Goal: Find specific page/section

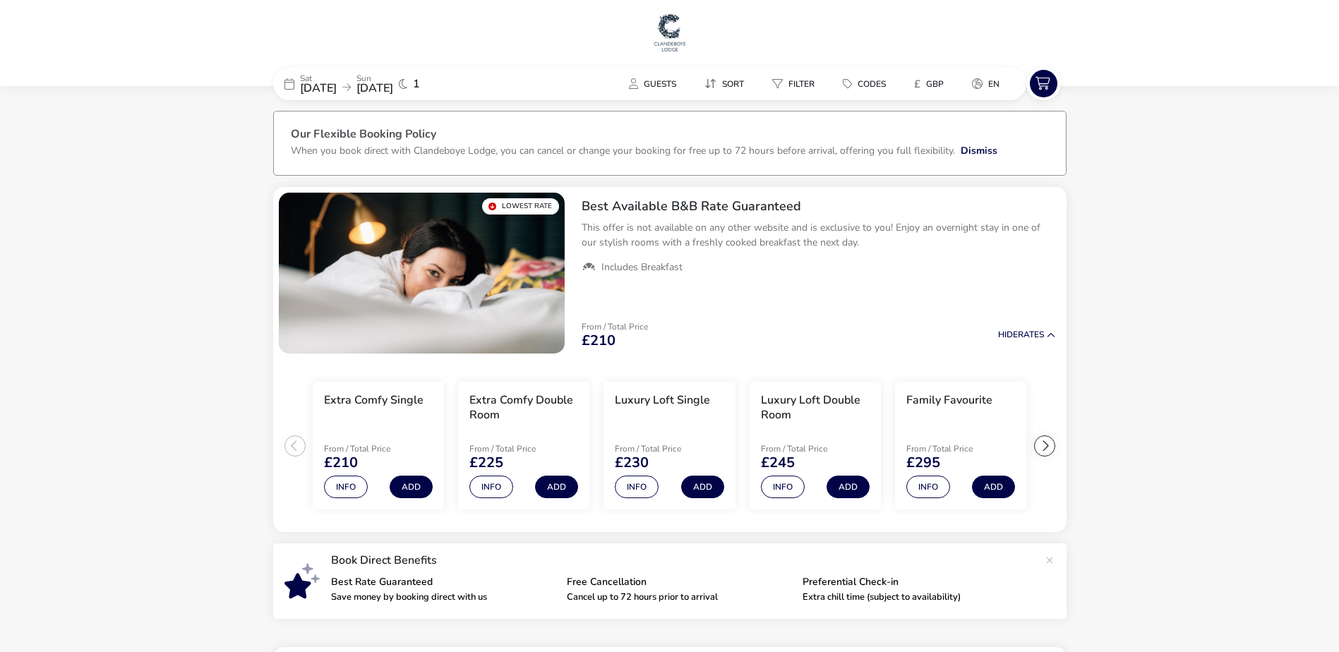
click at [662, 35] on img at bounding box center [669, 32] width 35 height 42
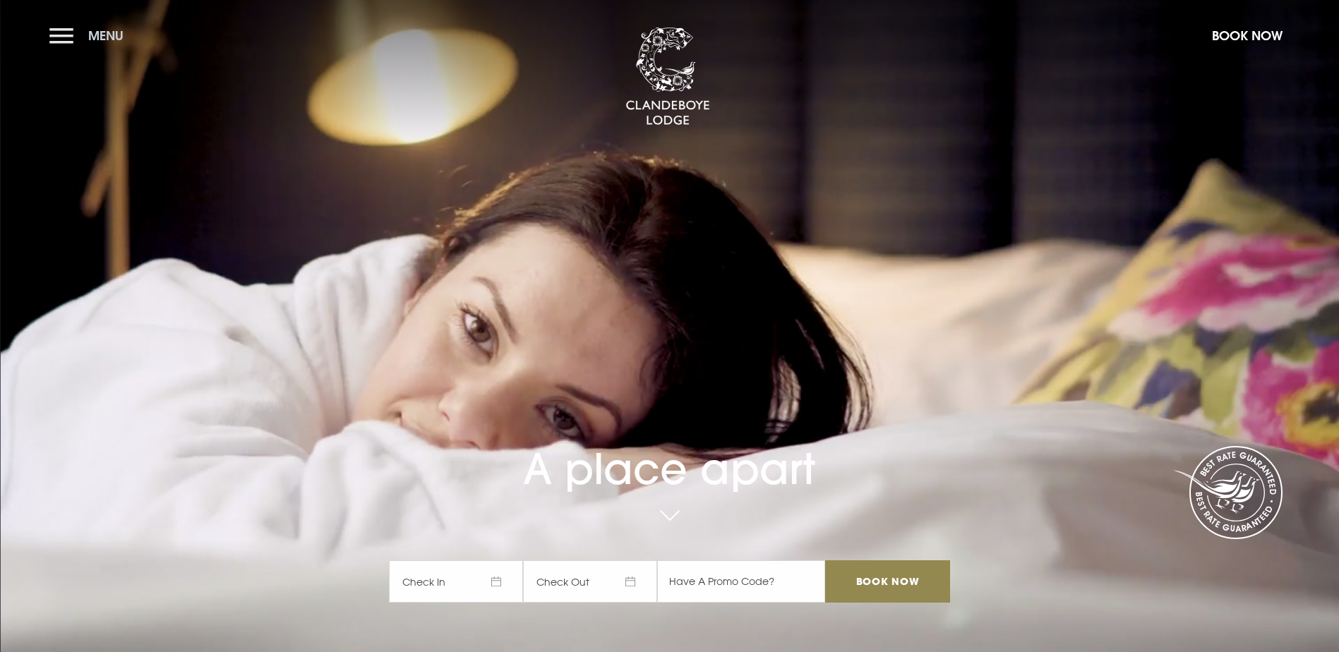
click at [66, 38] on button "Menu" at bounding box center [89, 35] width 81 height 30
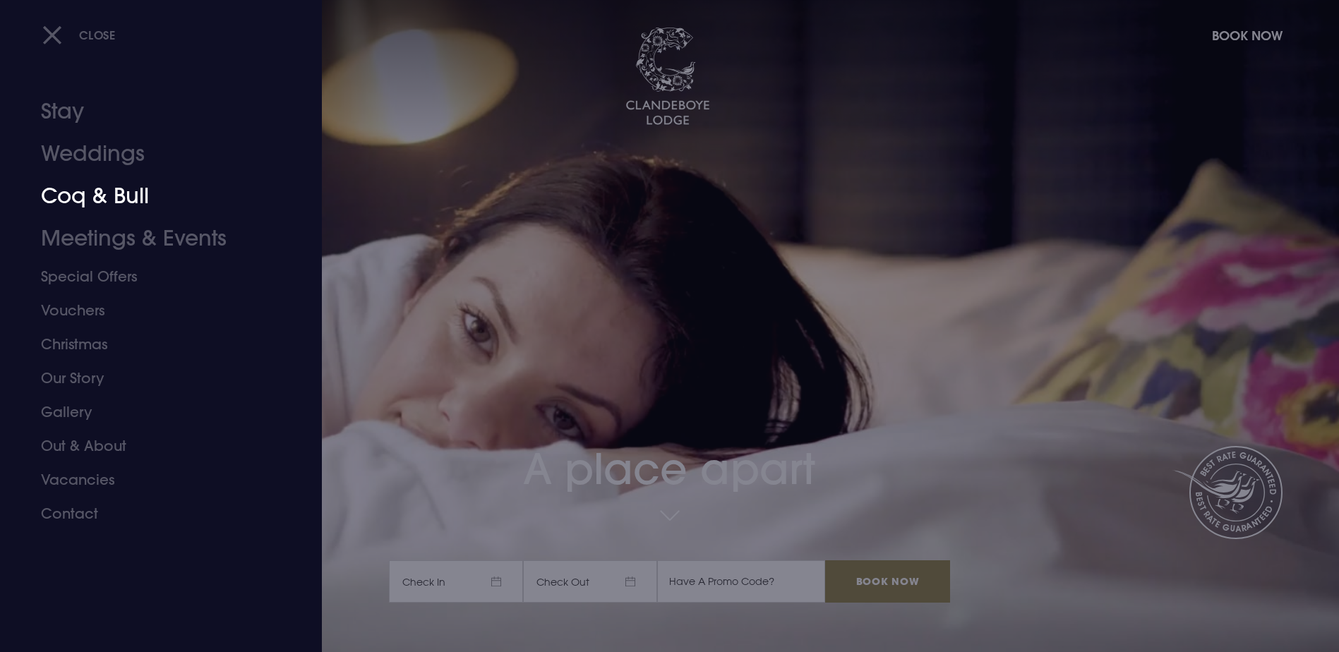
click at [78, 202] on link "Coq & Bull" at bounding box center [152, 196] width 223 height 42
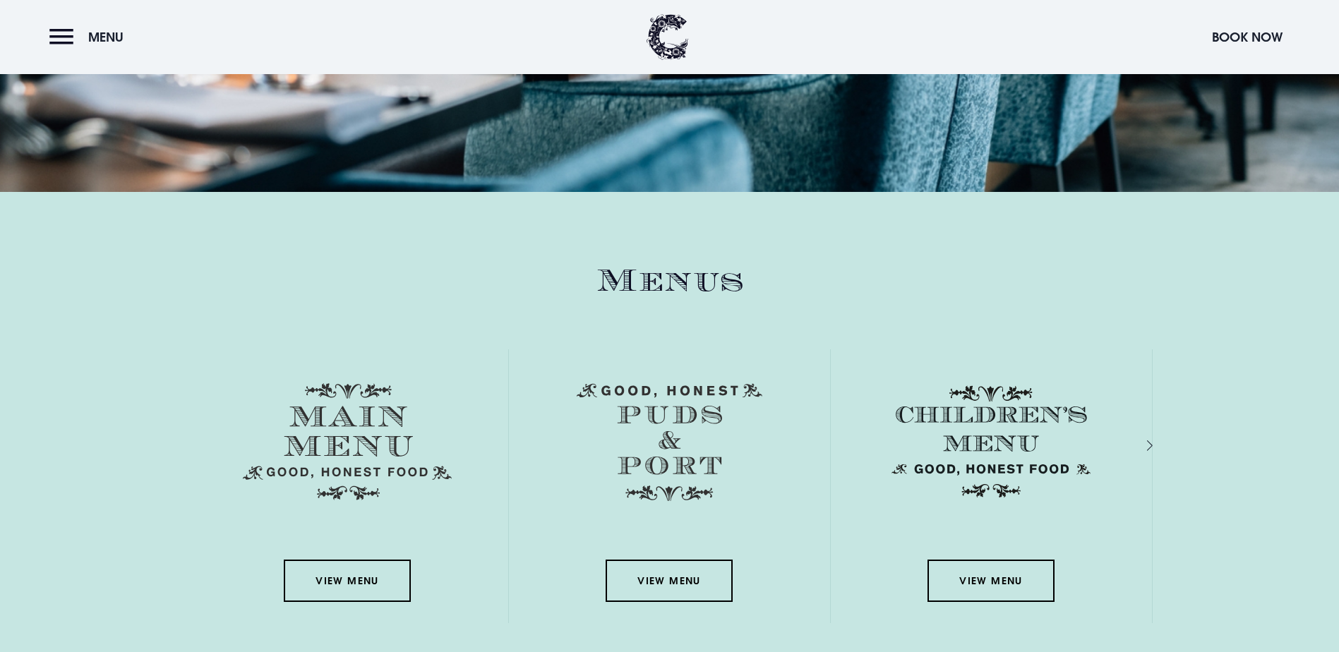
scroll to position [2048, 0]
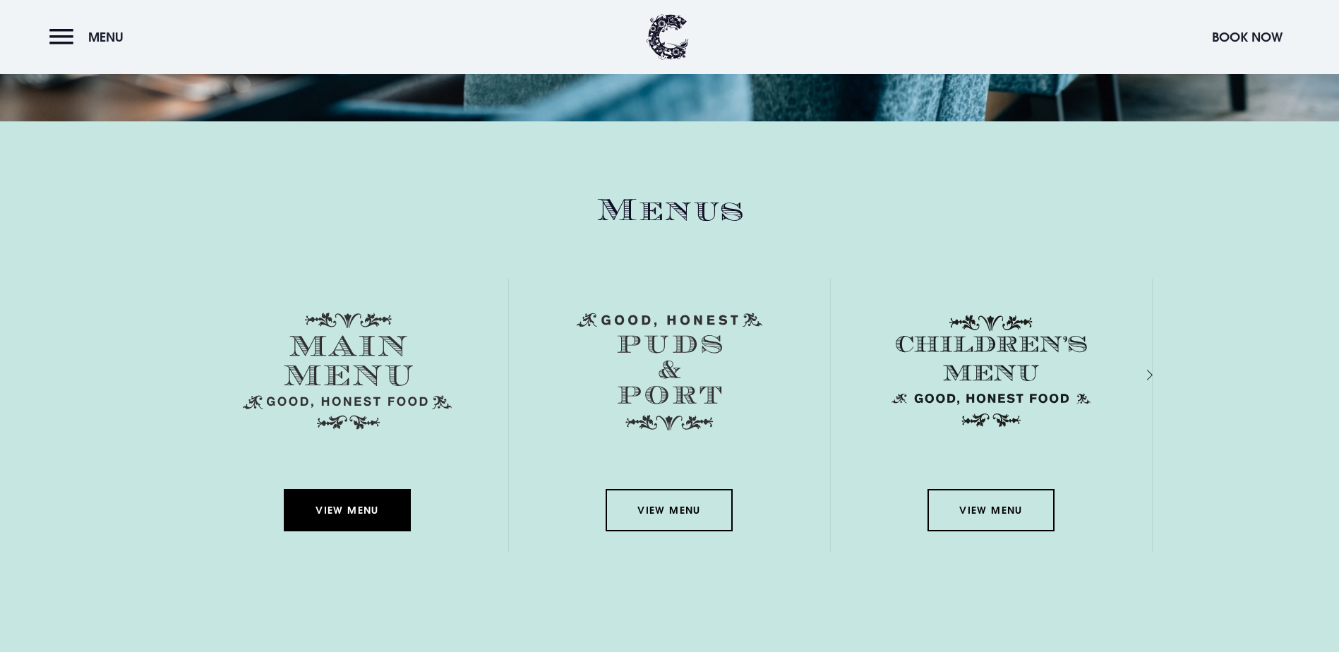
click at [349, 489] on link "View Menu" at bounding box center [347, 510] width 127 height 42
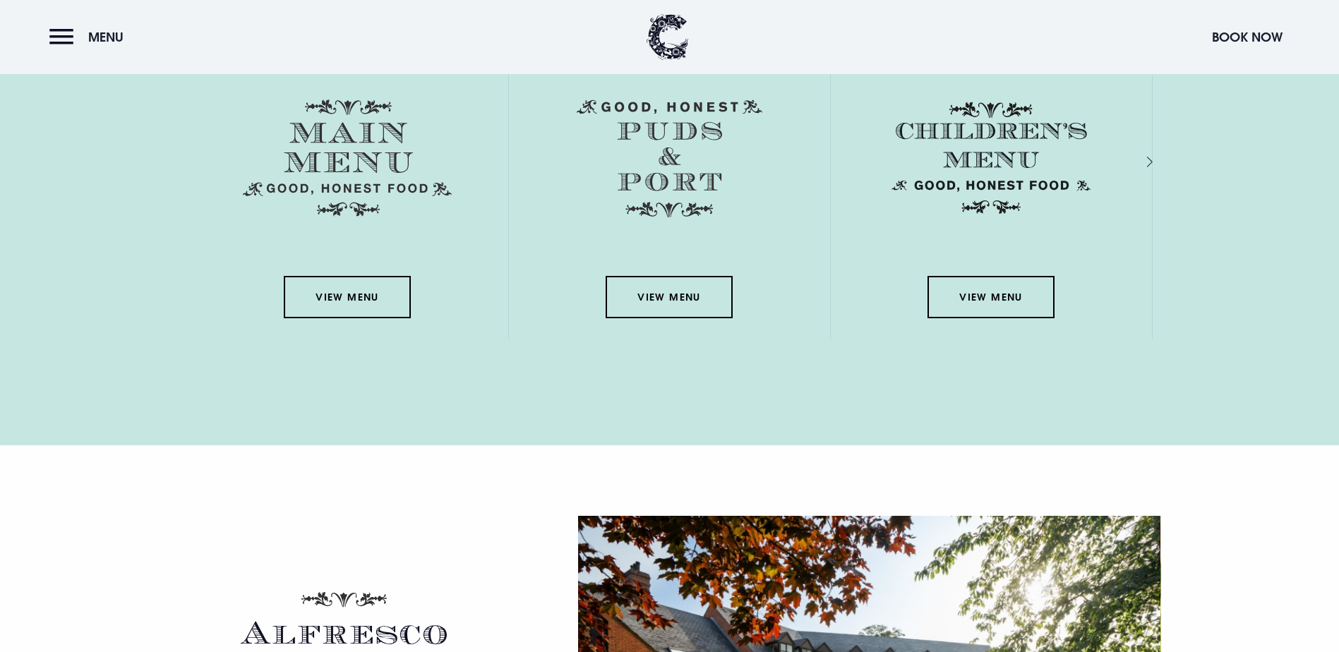
scroll to position [2259, 0]
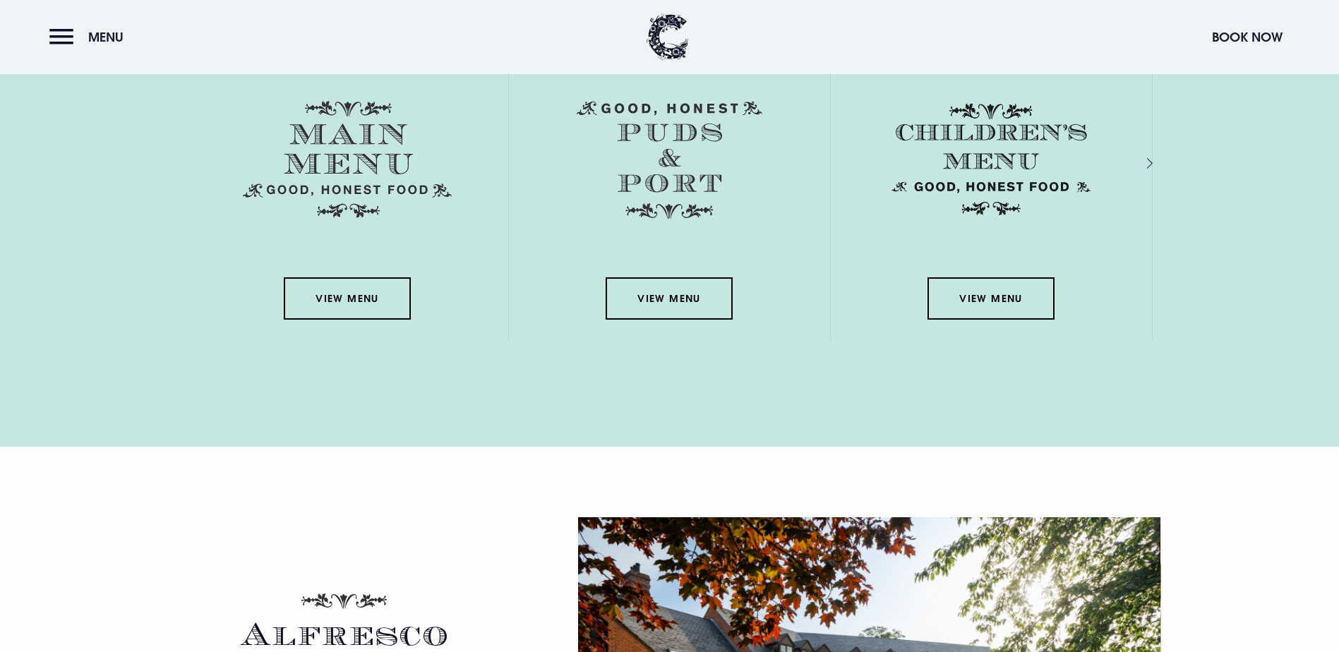
click at [330, 277] on link "View Menu" at bounding box center [347, 298] width 127 height 42
